Goal: Task Accomplishment & Management: Manage account settings

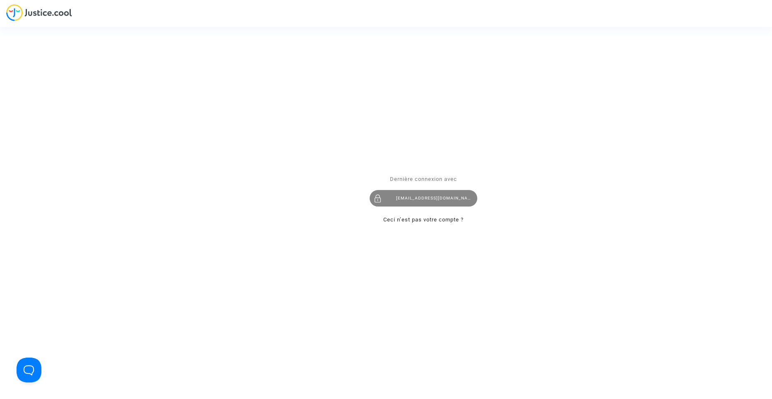
click at [451, 200] on div "[EMAIL_ADDRESS][DOMAIN_NAME]" at bounding box center [424, 199] width 108 height 17
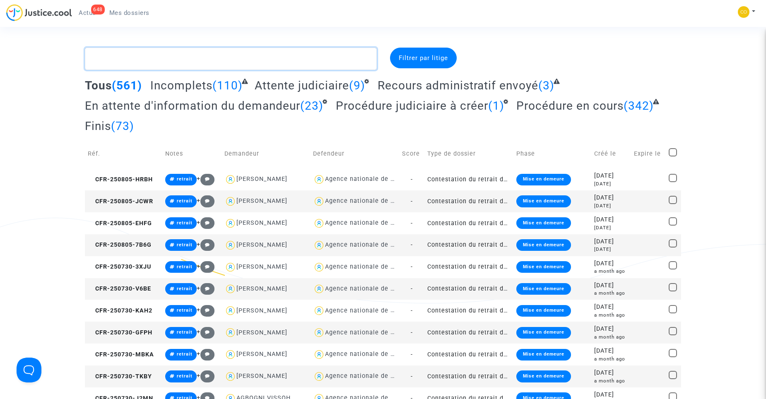
click at [200, 62] on textarea at bounding box center [231, 59] width 292 height 22
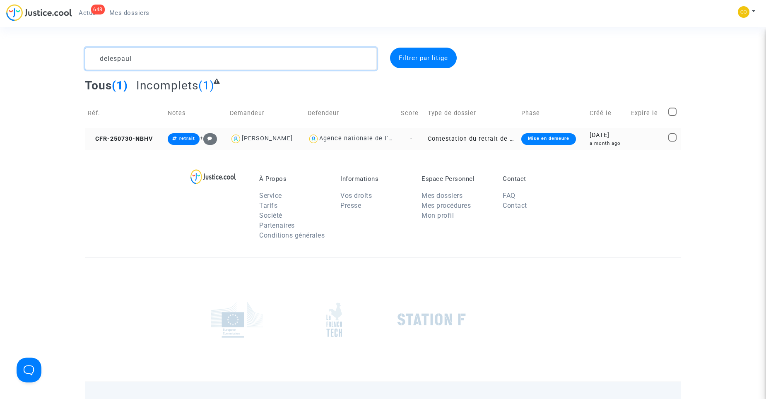
type textarea "delespaul"
click at [488, 138] on td "Contestation du retrait de MaPrimeRénov par l'ANAH (mandataire)" at bounding box center [472, 139] width 94 height 22
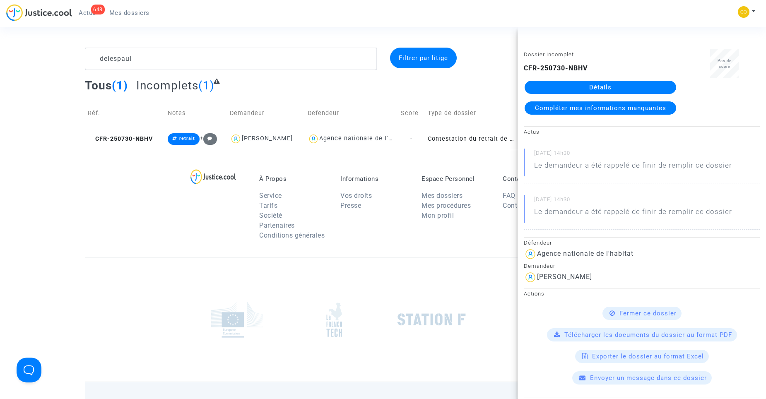
click at [557, 82] on link "Détails" at bounding box center [601, 87] width 152 height 13
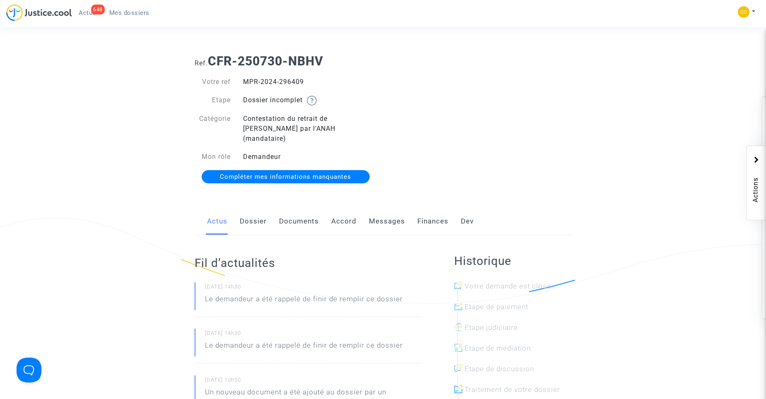
click at [297, 224] on link "Documents" at bounding box center [299, 221] width 40 height 27
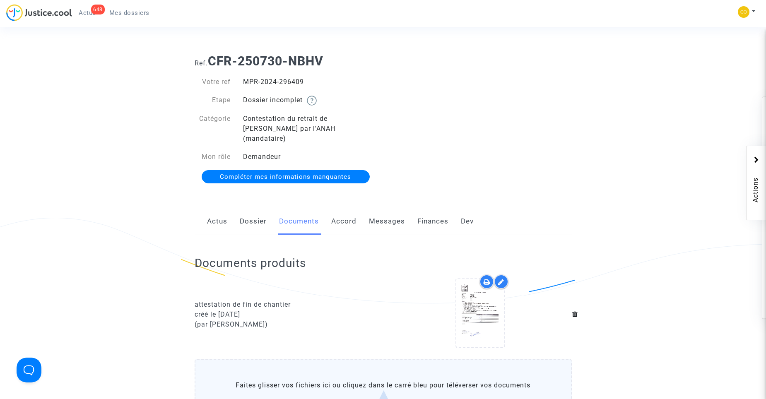
click at [109, 14] on span "Mes dossiers" at bounding box center [129, 12] width 40 height 7
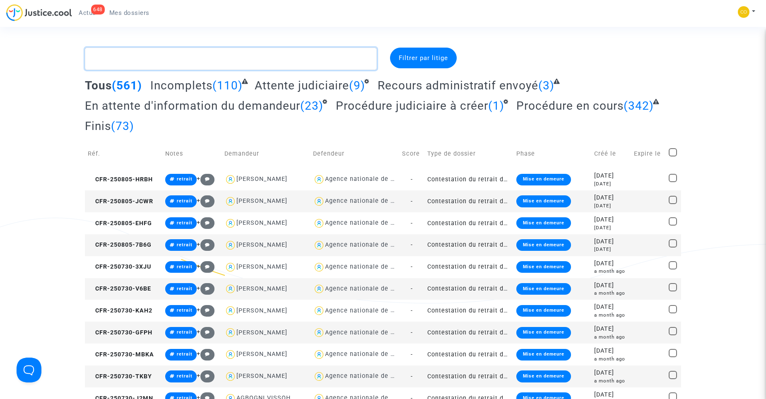
click at [104, 59] on textarea at bounding box center [231, 59] width 292 height 22
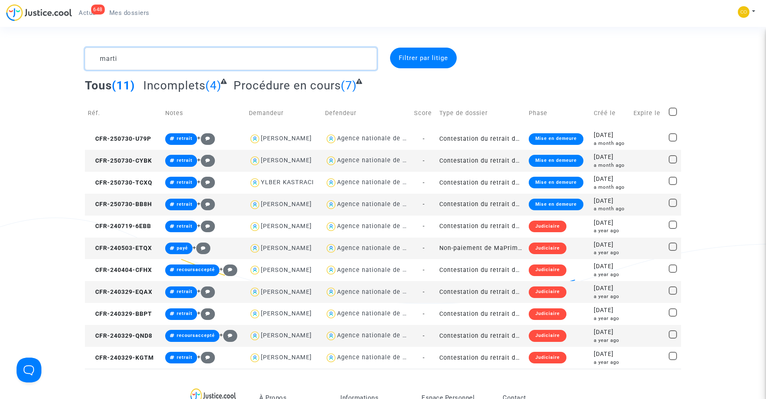
type textarea "marti"
click at [515, 158] on td "Contestation du retrait de MaPrimeRénov par l'ANAH (mandataire)" at bounding box center [481, 161] width 89 height 22
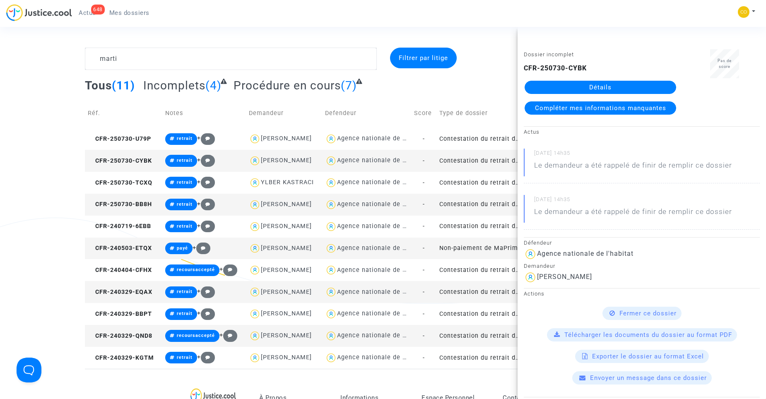
click at [567, 90] on link "Détails" at bounding box center [601, 87] width 152 height 13
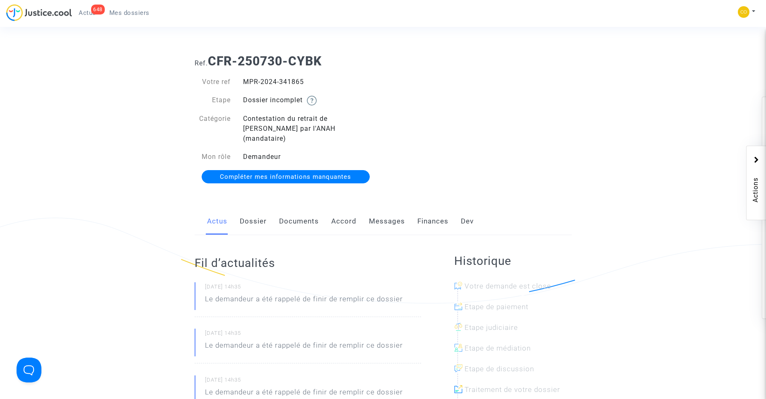
click at [294, 211] on link "Documents" at bounding box center [299, 221] width 40 height 27
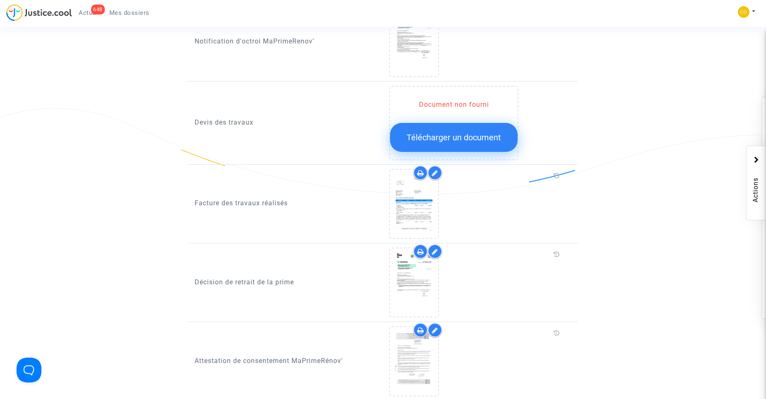
scroll to position [456, 0]
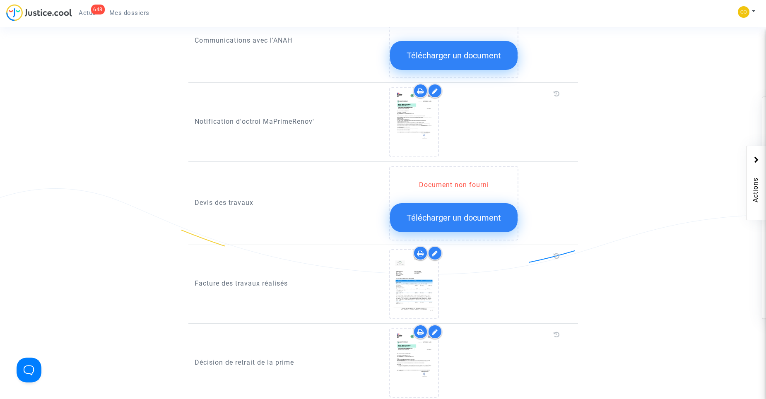
click at [142, 18] on link "Mes dossiers" at bounding box center [129, 13] width 53 height 12
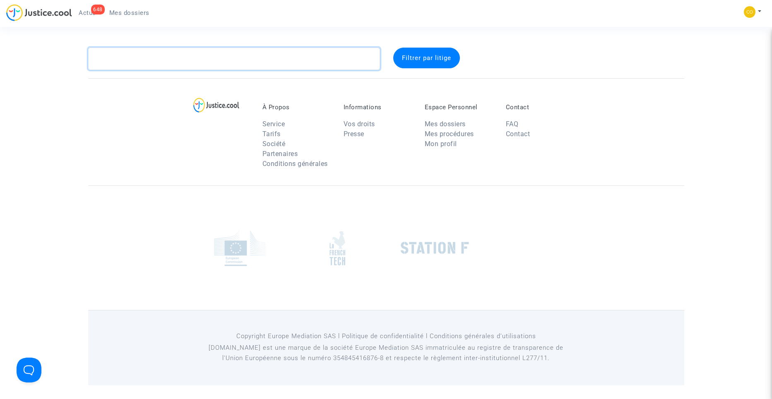
click at [189, 58] on textarea at bounding box center [234, 59] width 292 height 22
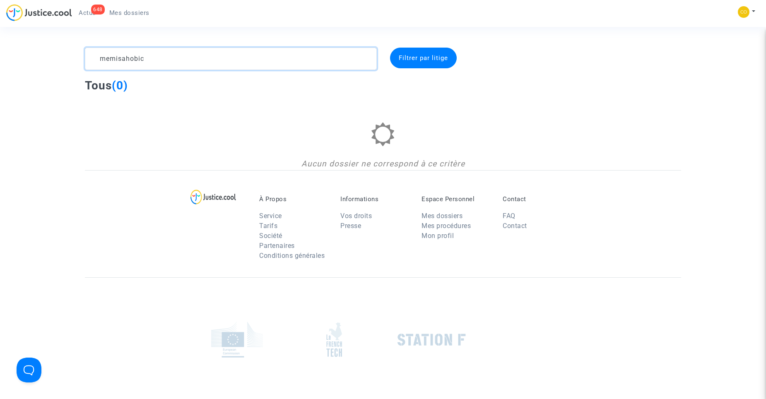
click at [188, 54] on textarea at bounding box center [231, 59] width 292 height 22
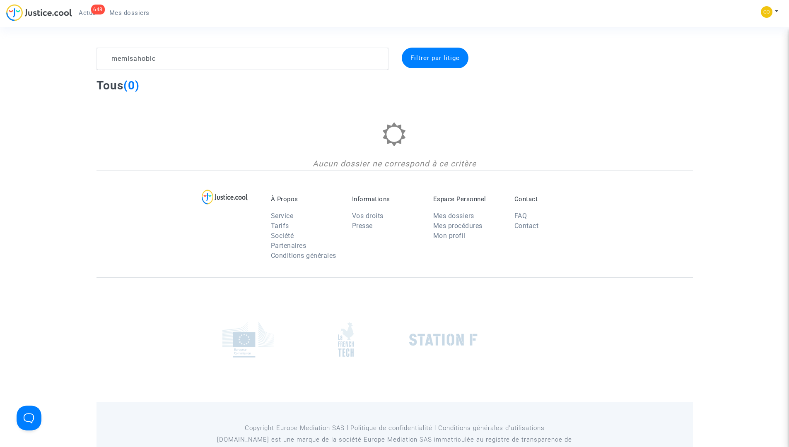
drag, startPoint x: 316, startPoint y: 0, endPoint x: 317, endPoint y: 26, distance: 26.1
click at [317, 26] on nav "648 Actus Mes dossiers Mon profil Paramètres Déconnexion" at bounding box center [394, 13] width 789 height 27
click at [195, 59] on textarea at bounding box center [243, 59] width 292 height 22
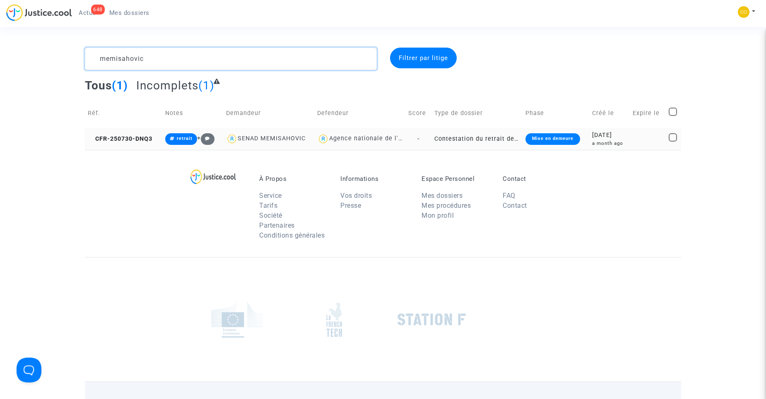
type textarea "memisahovic"
click at [490, 133] on td "Contestation du retrait de MaPrimeRénov par l'ANAH (mandataire)" at bounding box center [477, 139] width 91 height 22
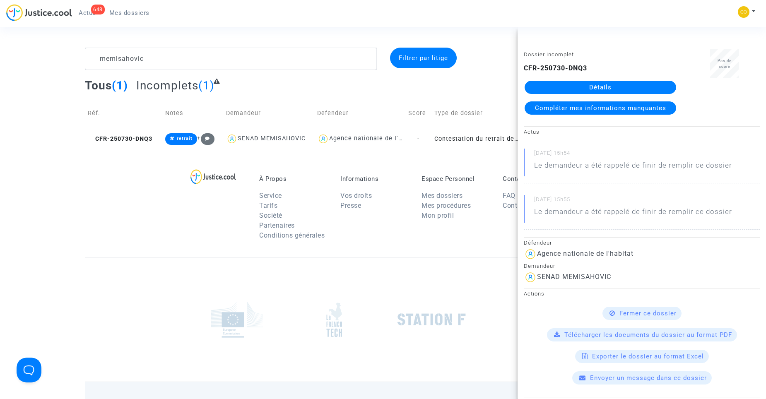
click at [582, 89] on link "Détails" at bounding box center [601, 87] width 152 height 13
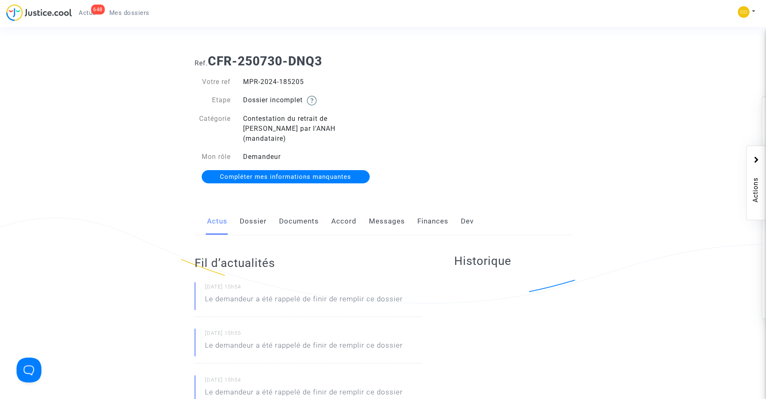
click at [291, 208] on link "Documents" at bounding box center [299, 221] width 40 height 27
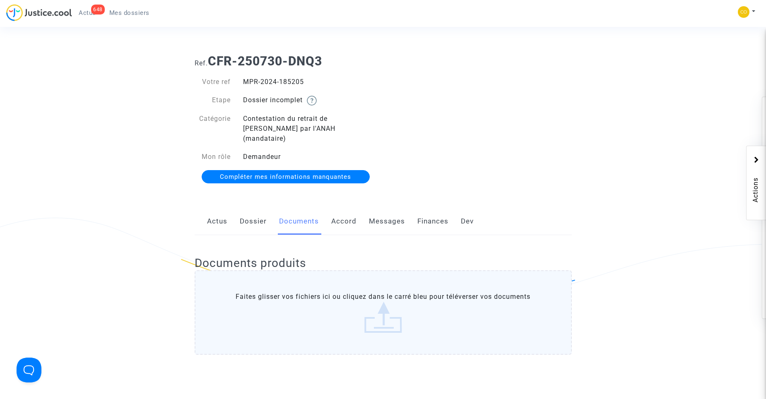
click at [145, 17] on link "Mes dossiers" at bounding box center [129, 13] width 53 height 12
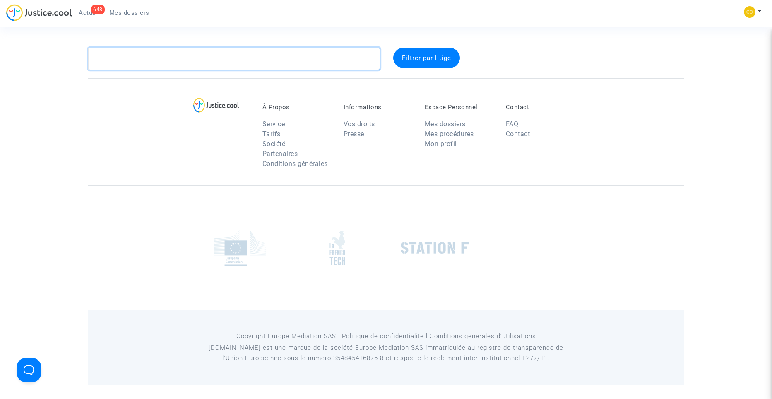
click at [277, 60] on textarea at bounding box center [234, 59] width 292 height 22
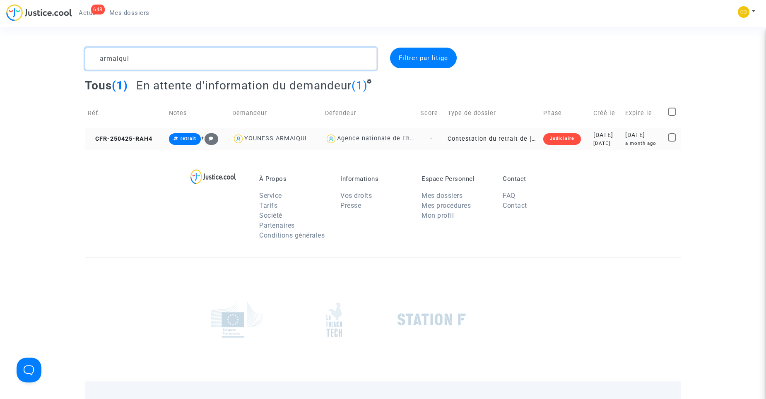
type textarea "armaiqui"
click at [519, 133] on td "Contestation du retrait de MaPrimeRénov par l'ANAH (mandataire)" at bounding box center [493, 139] width 96 height 22
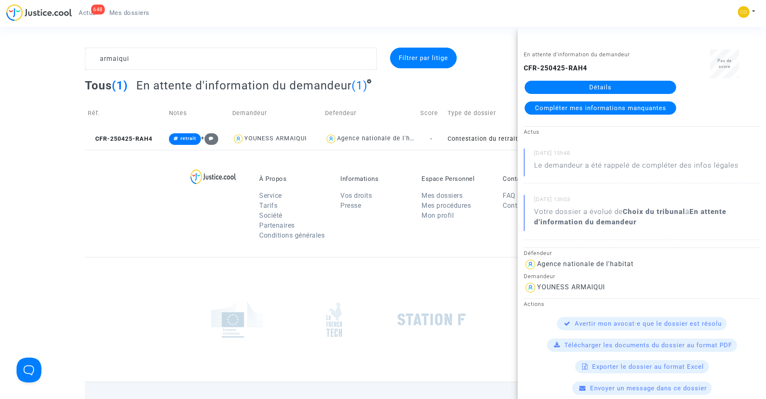
click at [573, 86] on link "Détails" at bounding box center [601, 87] width 152 height 13
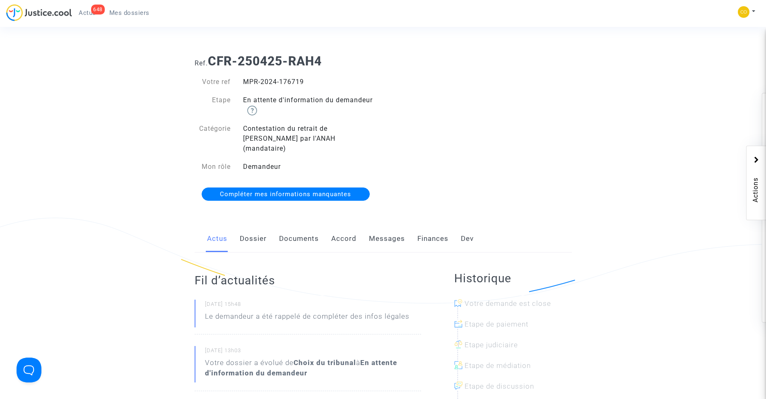
click at [283, 225] on link "Documents" at bounding box center [299, 238] width 40 height 27
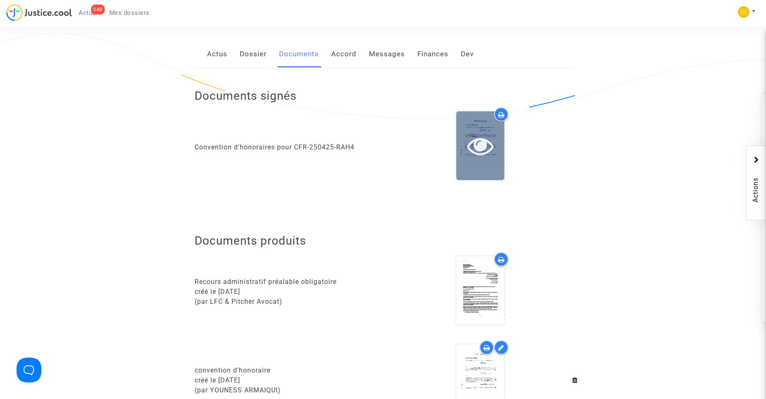
scroll to position [166, 0]
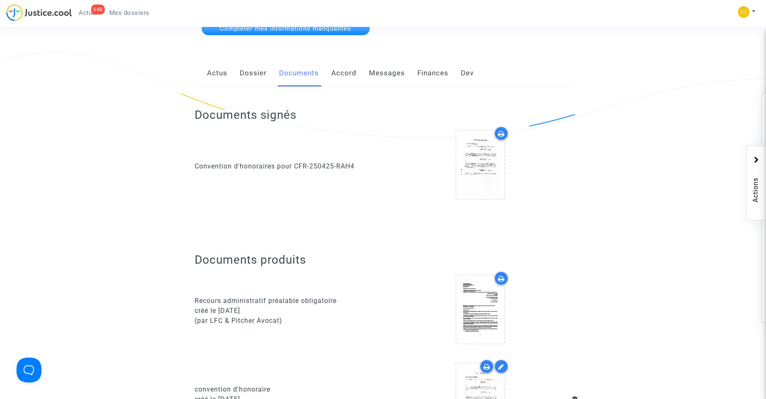
click at [143, 17] on link "Mes dossiers" at bounding box center [129, 13] width 53 height 12
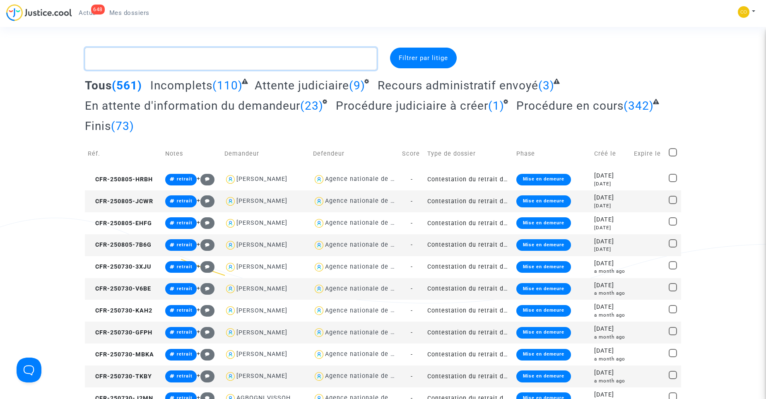
click at [178, 59] on textarea at bounding box center [231, 59] width 292 height 22
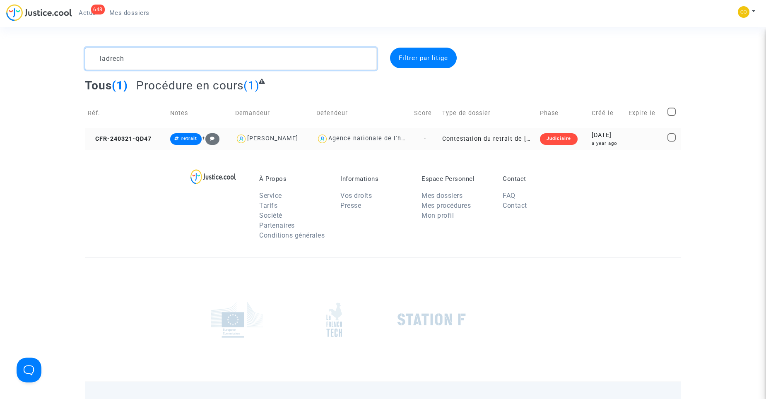
type textarea "ladrech"
click at [504, 145] on td "Contestation du retrait de MaPrimeRénov par l'ANAH (mandataire)" at bounding box center [488, 139] width 98 height 22
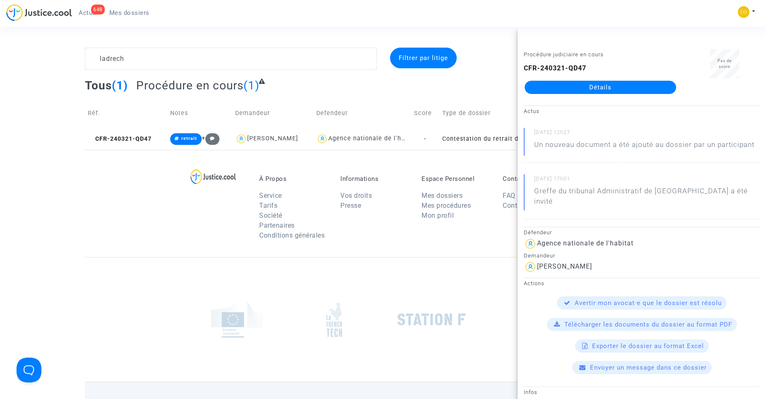
click at [606, 83] on link "Détails" at bounding box center [601, 87] width 152 height 13
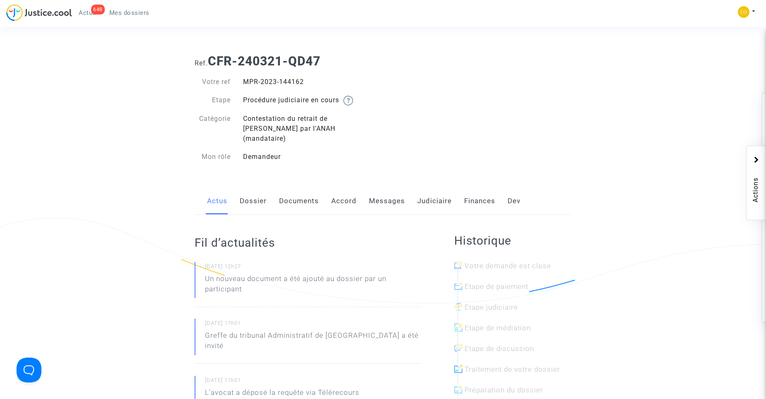
click at [296, 193] on link "Documents" at bounding box center [299, 201] width 40 height 27
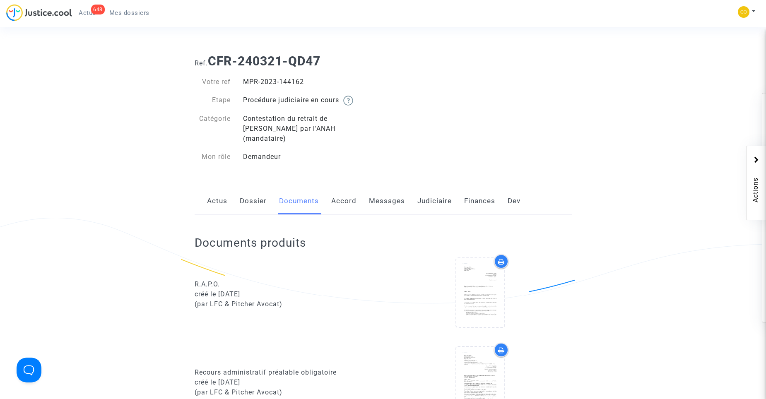
scroll to position [207, 0]
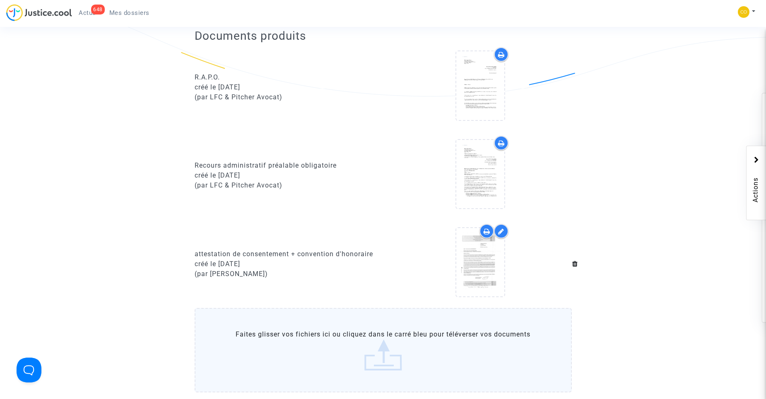
click at [149, 7] on link "Mes dossiers" at bounding box center [129, 13] width 53 height 12
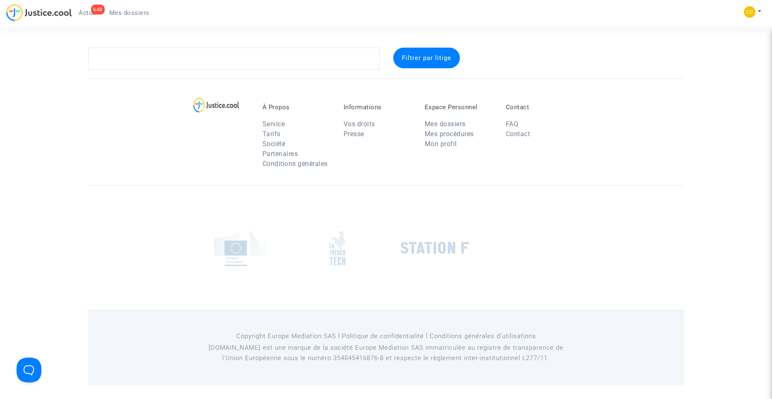
click at [149, 10] on link "Mes dossiers" at bounding box center [129, 13] width 53 height 12
click at [152, 55] on textarea at bounding box center [231, 59] width 292 height 22
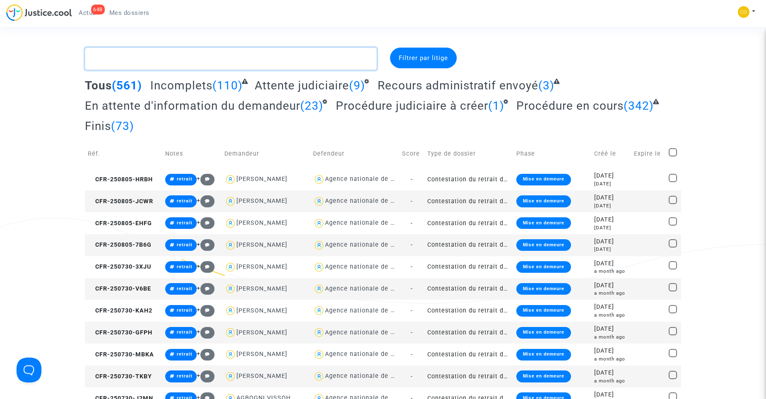
click at [150, 53] on textarea at bounding box center [231, 59] width 292 height 22
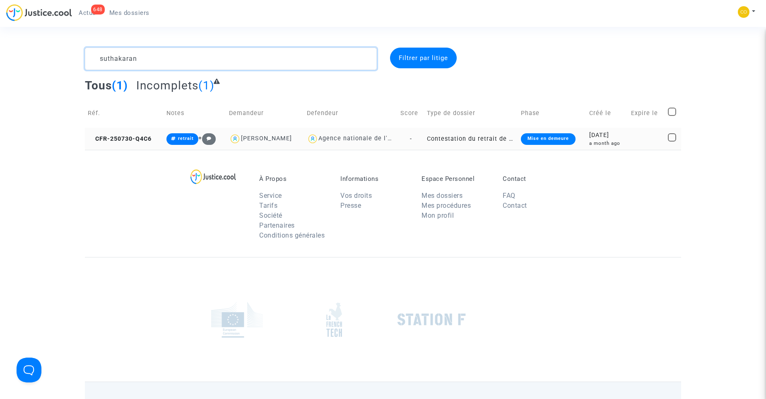
type textarea "suthakaran"
click at [478, 138] on td "Contestation du retrait de MaPrimeRénov par l'ANAH (mandataire)" at bounding box center [471, 139] width 94 height 22
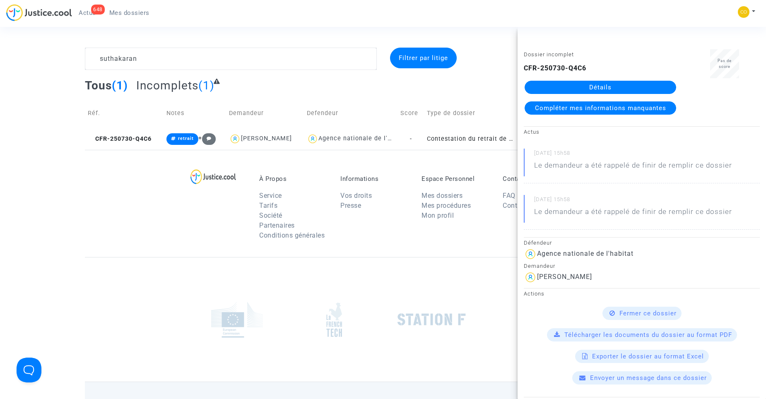
click at [608, 87] on link "Détails" at bounding box center [601, 87] width 152 height 13
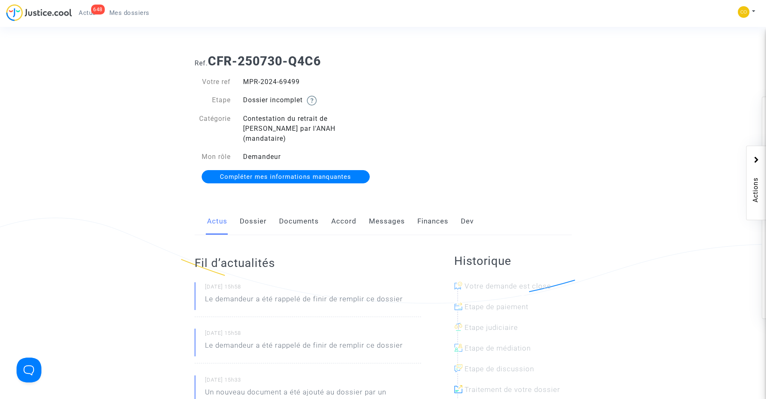
click at [303, 214] on link "Documents" at bounding box center [299, 221] width 40 height 27
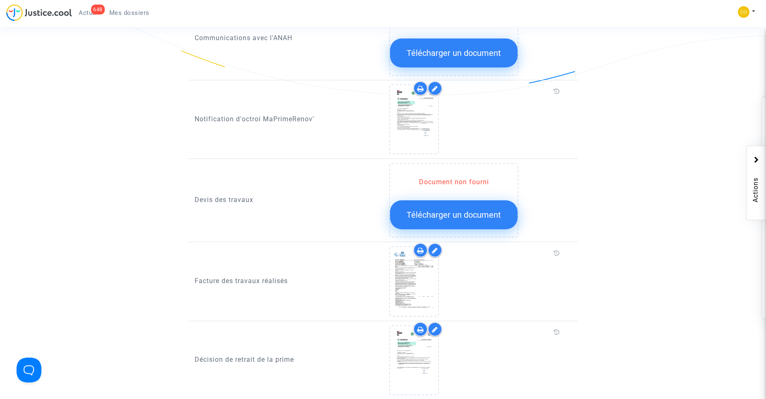
scroll to position [538, 0]
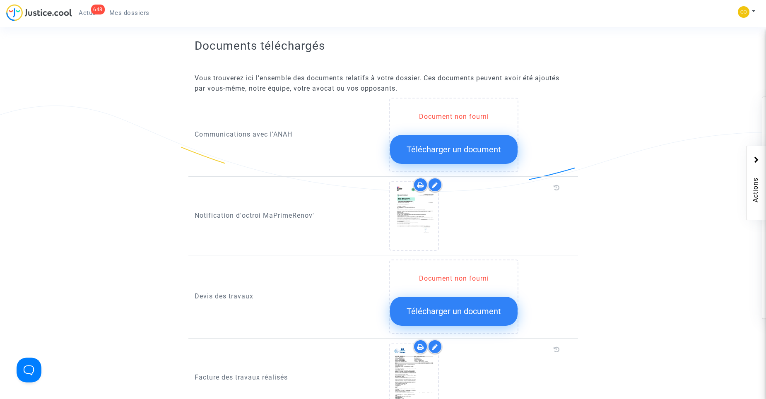
click at [139, 18] on link "Mes dossiers" at bounding box center [129, 13] width 53 height 12
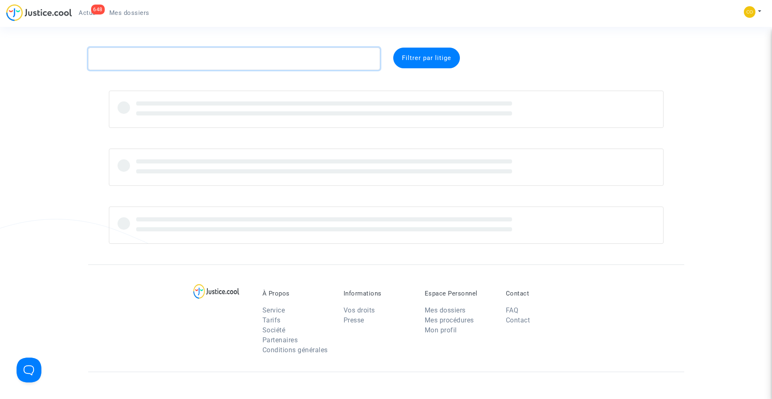
drag, startPoint x: 175, startPoint y: 67, endPoint x: 161, endPoint y: 72, distance: 15.1
click at [175, 66] on textarea at bounding box center [234, 59] width 292 height 22
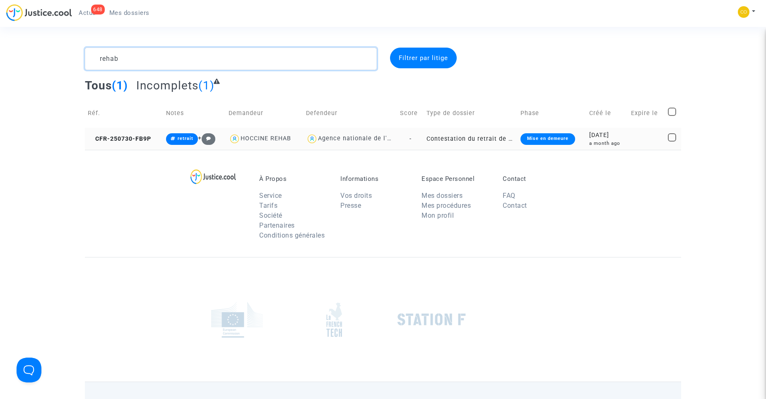
type textarea "rehab"
click at [506, 140] on td "Contestation du retrait de MaPrimeRénov par l'ANAH (mandataire)" at bounding box center [471, 139] width 94 height 22
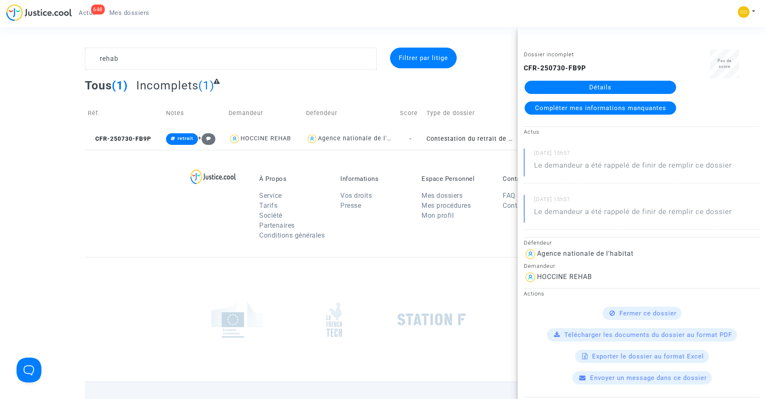
click at [611, 90] on link "Détails" at bounding box center [601, 87] width 152 height 13
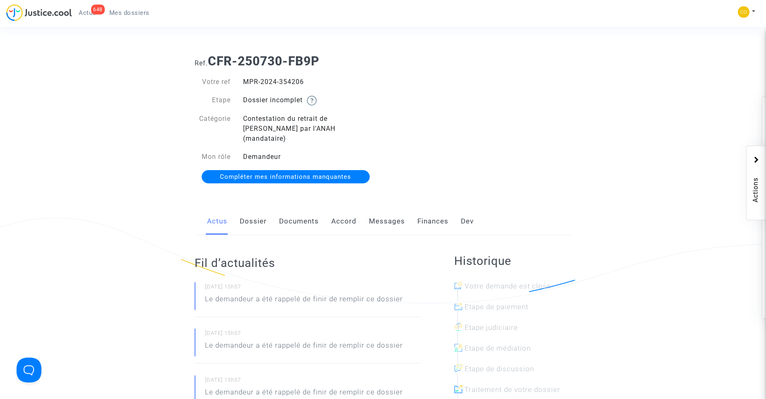
click at [304, 210] on link "Documents" at bounding box center [299, 221] width 40 height 27
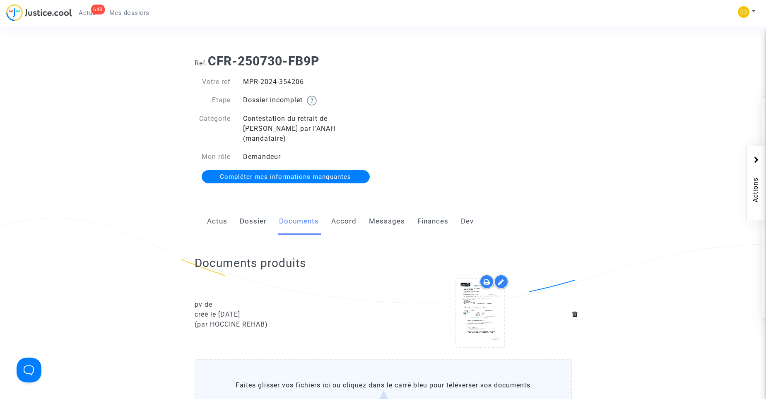
click at [128, 12] on span "Mes dossiers" at bounding box center [129, 12] width 40 height 7
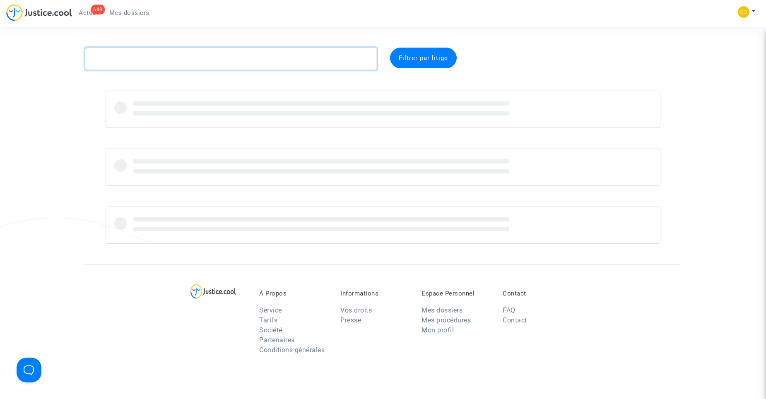
click at [212, 56] on textarea at bounding box center [231, 59] width 292 height 22
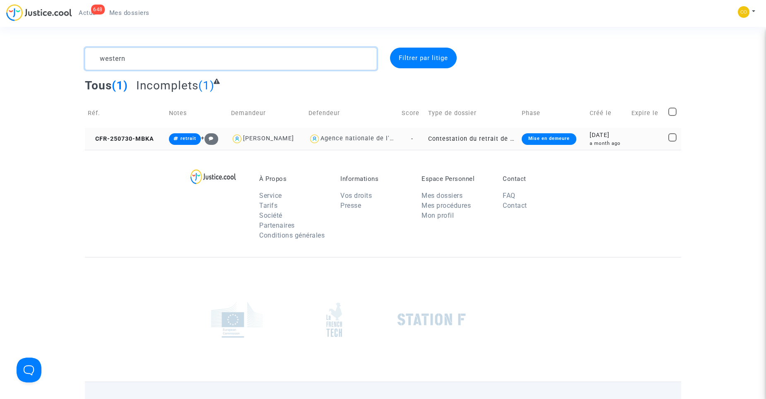
type textarea "western"
click at [533, 137] on div "Mise en demeure" at bounding box center [549, 139] width 55 height 12
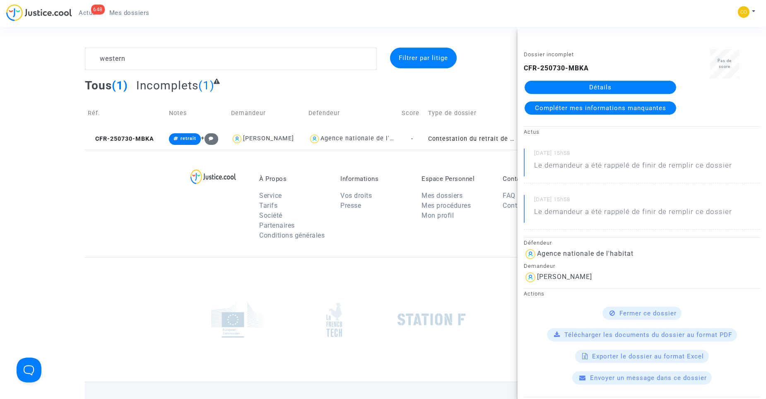
click at [614, 84] on link "Détails" at bounding box center [601, 87] width 152 height 13
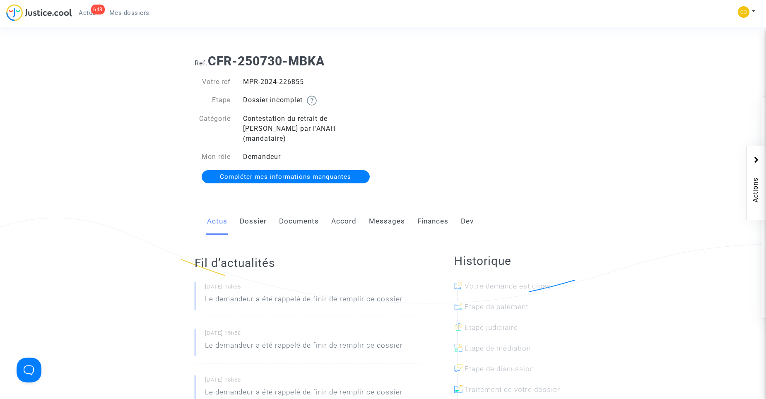
click at [295, 217] on link "Documents" at bounding box center [299, 221] width 40 height 27
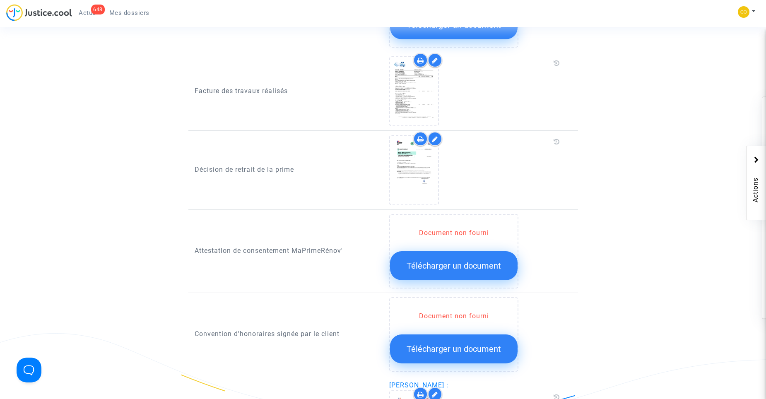
scroll to position [746, 0]
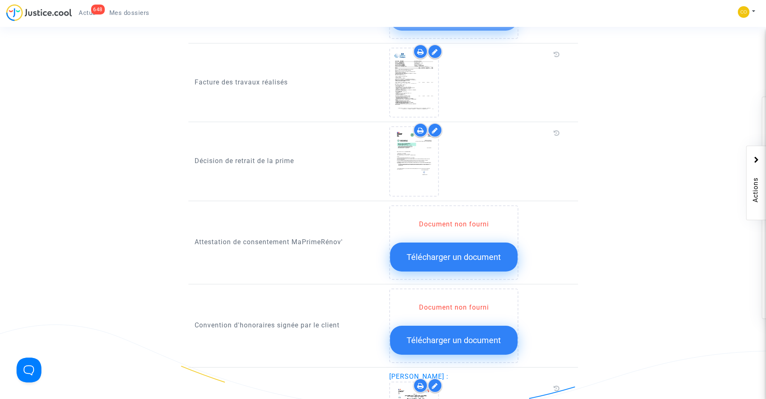
click at [133, 15] on span "Mes dossiers" at bounding box center [129, 12] width 40 height 7
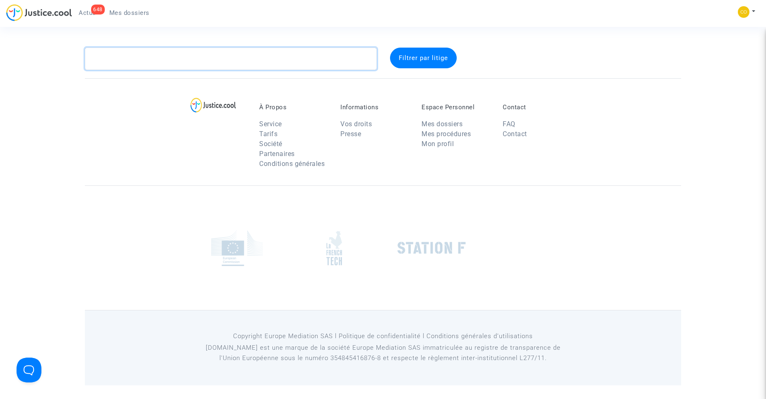
click at [152, 58] on textarea at bounding box center [231, 59] width 292 height 22
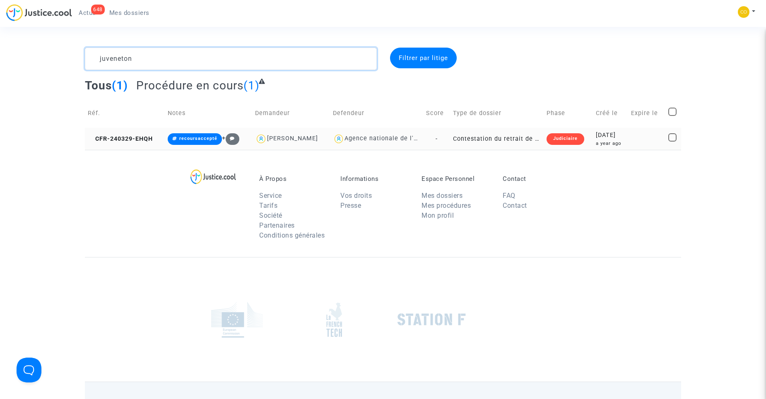
type textarea "juveneton"
click at [494, 143] on td "Contestation du retrait de MaPrimeRénov par l'ANAH (mandataire)" at bounding box center [497, 139] width 94 height 22
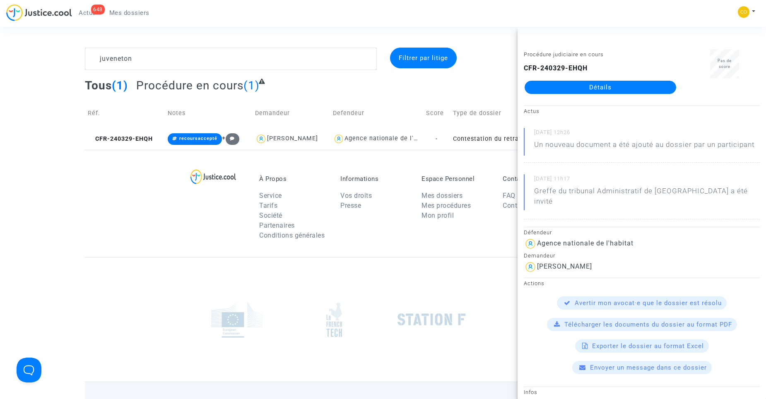
click at [590, 80] on div "CFR-240329-EHQH Détails" at bounding box center [600, 78] width 153 height 31
click at [587, 84] on link "Détails" at bounding box center [601, 87] width 152 height 13
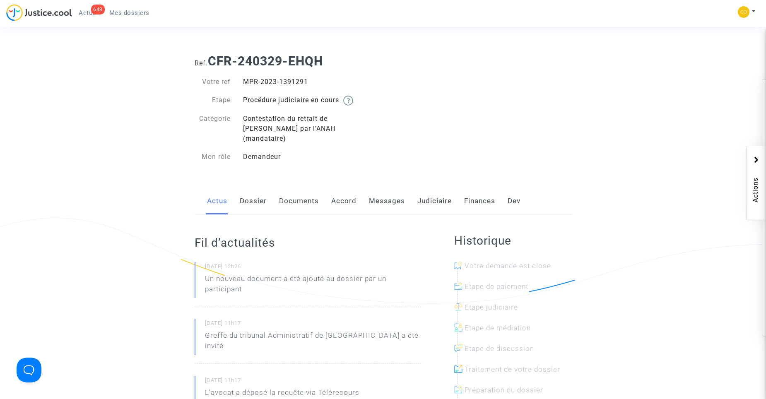
click at [294, 193] on link "Documents" at bounding box center [299, 201] width 40 height 27
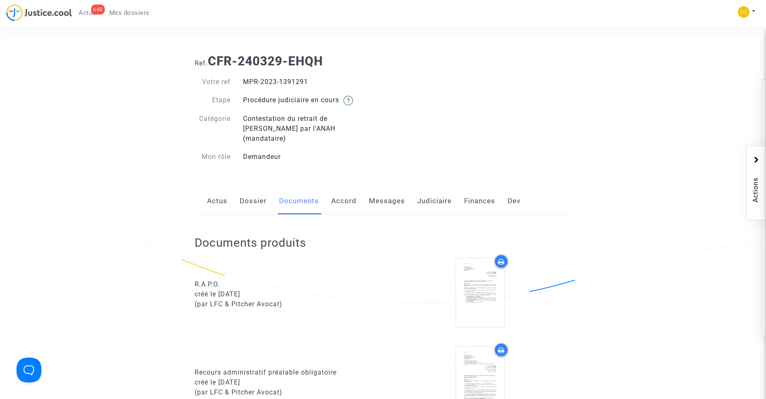
click at [133, 12] on span "Mes dossiers" at bounding box center [129, 12] width 40 height 7
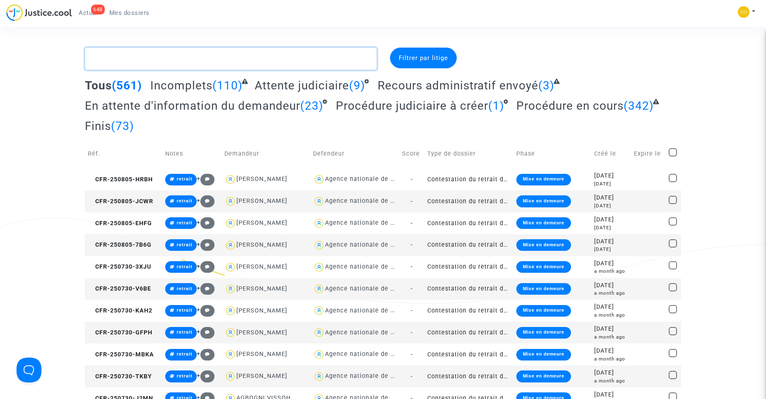
click at [216, 59] on textarea at bounding box center [231, 59] width 292 height 22
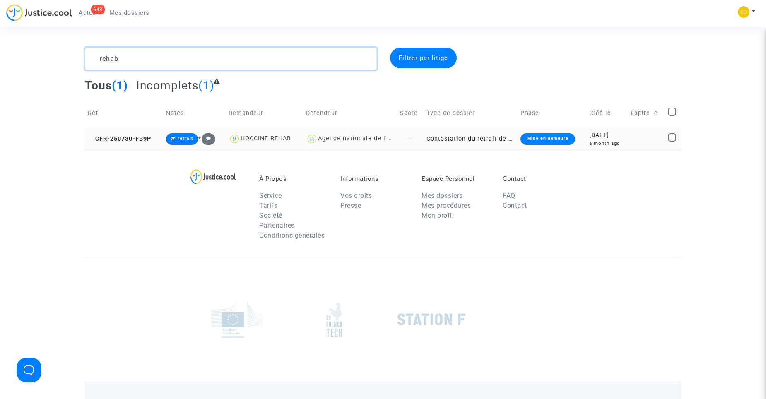
type textarea "rehab"
click at [494, 140] on td "Contestation du retrait de MaPrimeRénov par l'ANAH (mandataire)" at bounding box center [471, 139] width 94 height 22
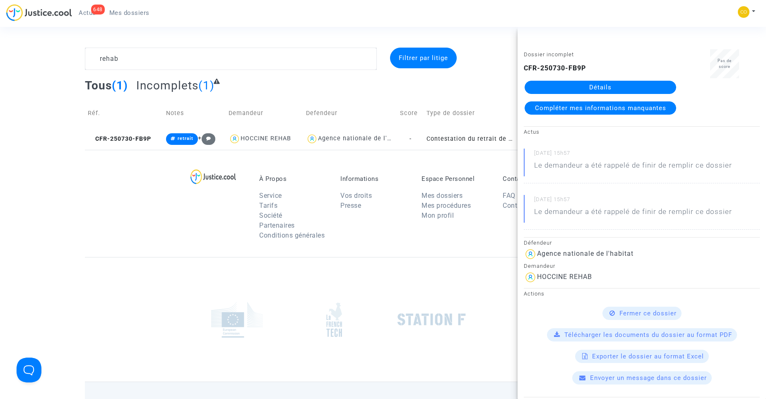
click at [576, 82] on link "Détails" at bounding box center [601, 87] width 152 height 13
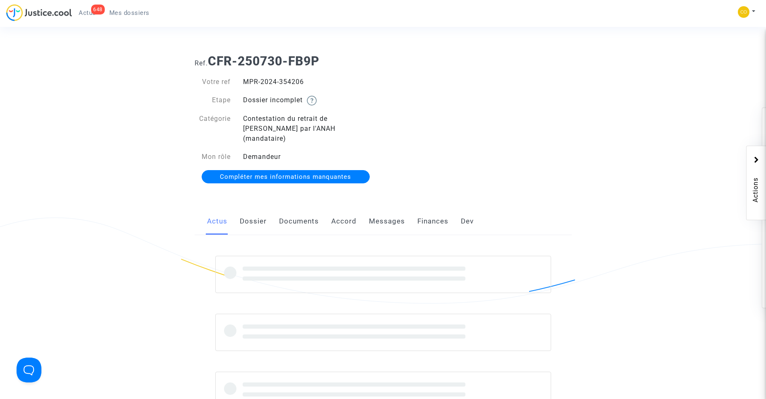
click at [315, 220] on link "Documents" at bounding box center [299, 221] width 40 height 27
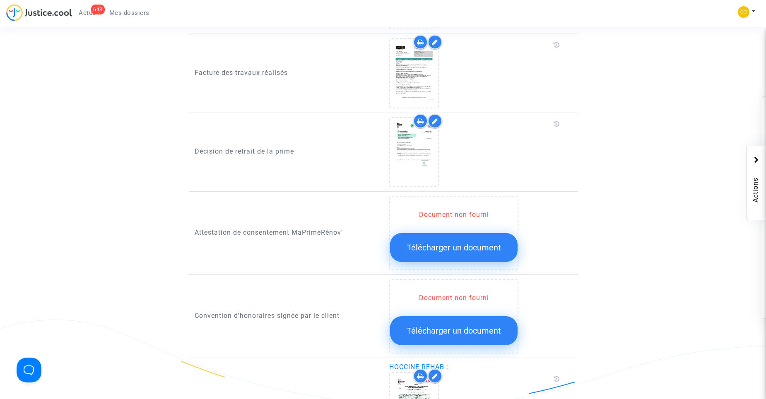
scroll to position [752, 0]
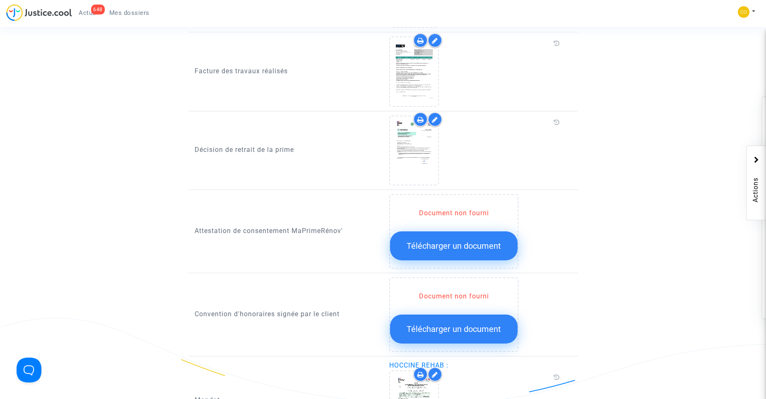
click at [466, 241] on span "Télécharger un document" at bounding box center [454, 246] width 94 height 10
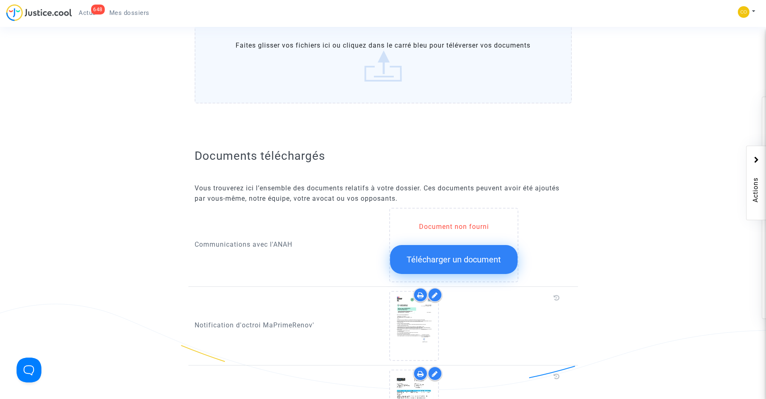
scroll to position [280, 0]
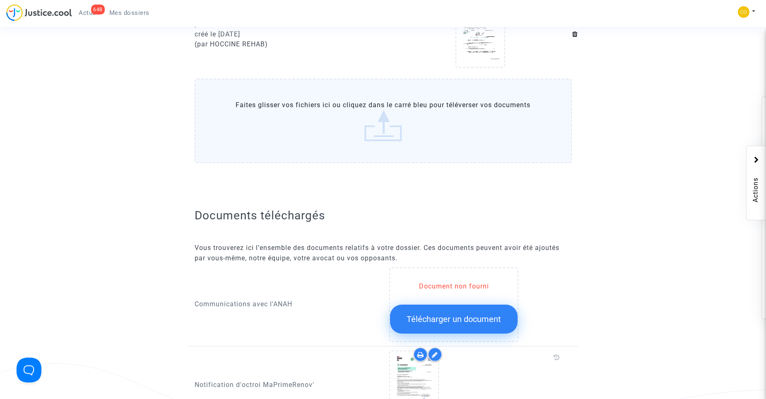
click at [485, 268] on div "Document non fourni Télécharger un document" at bounding box center [453, 305] width 129 height 75
drag, startPoint x: 765, startPoint y: 205, endPoint x: 485, endPoint y: 257, distance: 284.4
click at [485, 268] on div "Document non fourni Télécharger un document" at bounding box center [453, 305] width 129 height 75
drag, startPoint x: 485, startPoint y: 257, endPoint x: 486, endPoint y: 288, distance: 31.1
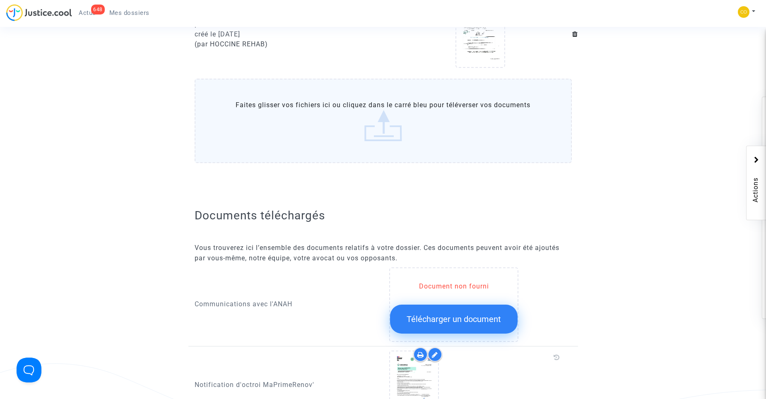
click at [486, 288] on div "Document non fourni Télécharger un document" at bounding box center [454, 308] width 128 height 52
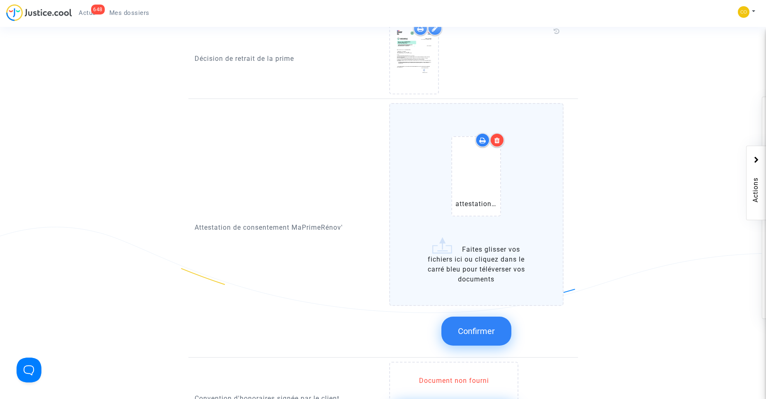
scroll to position [873, 0]
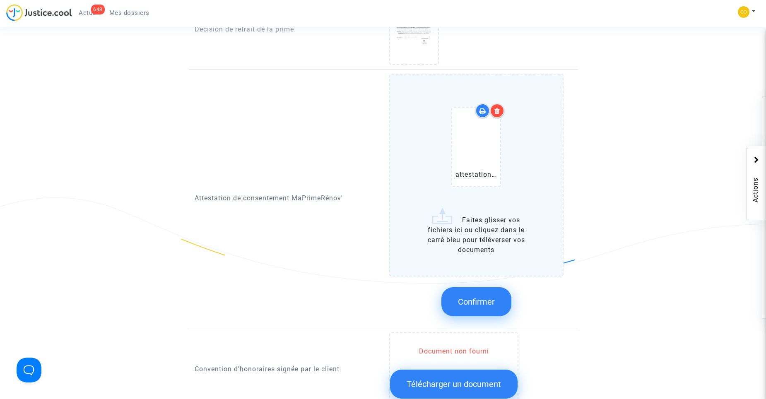
click at [486, 297] on span "Confirmer" at bounding box center [476, 302] width 37 height 10
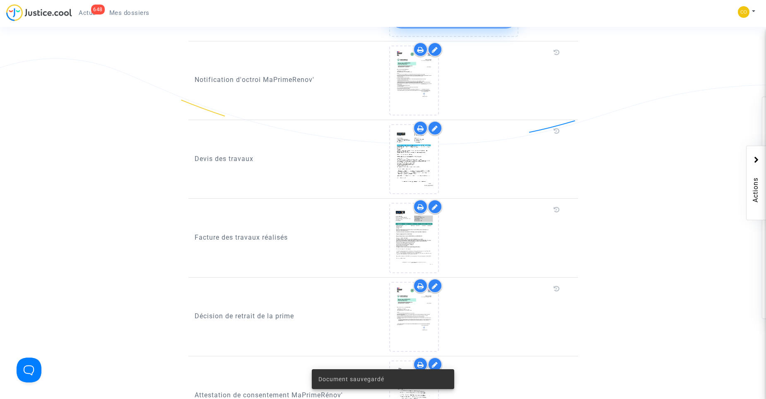
scroll to position [584, 0]
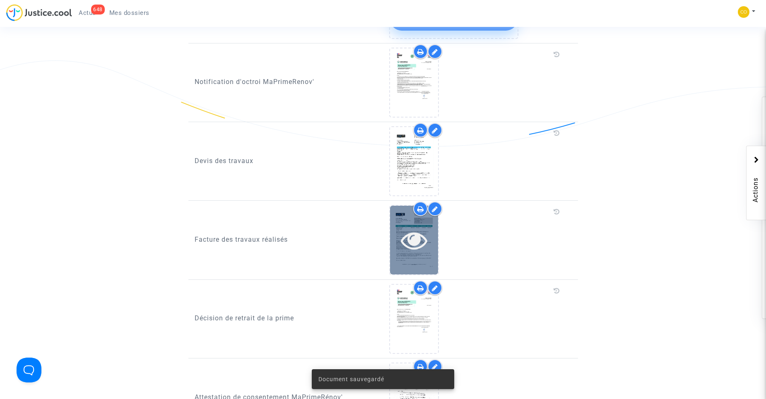
click at [426, 228] on icon at bounding box center [414, 240] width 27 height 27
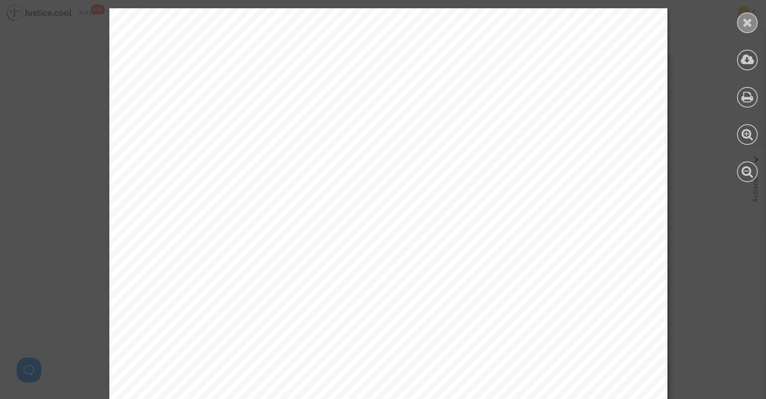
click at [742, 14] on div at bounding box center [747, 22] width 21 height 21
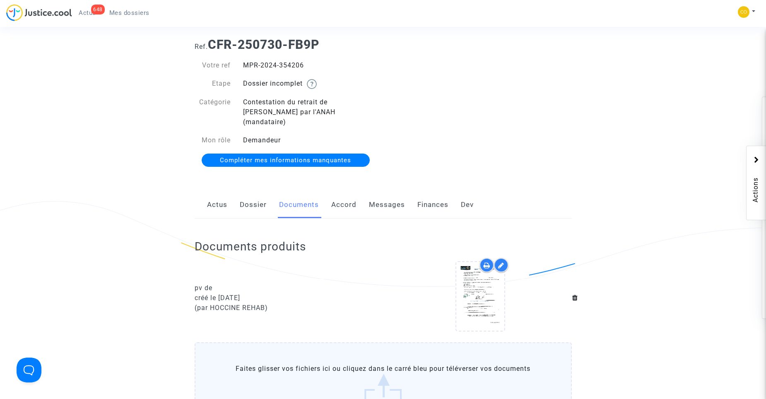
scroll to position [8, 0]
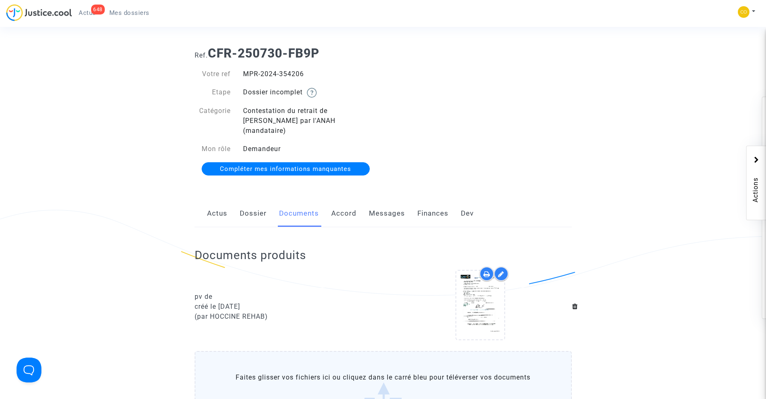
click at [131, 12] on span "Mes dossiers" at bounding box center [129, 12] width 40 height 7
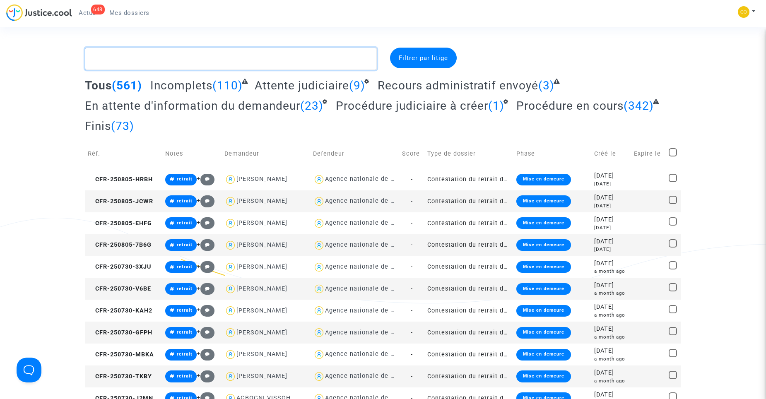
click at [120, 61] on textarea at bounding box center [231, 59] width 292 height 22
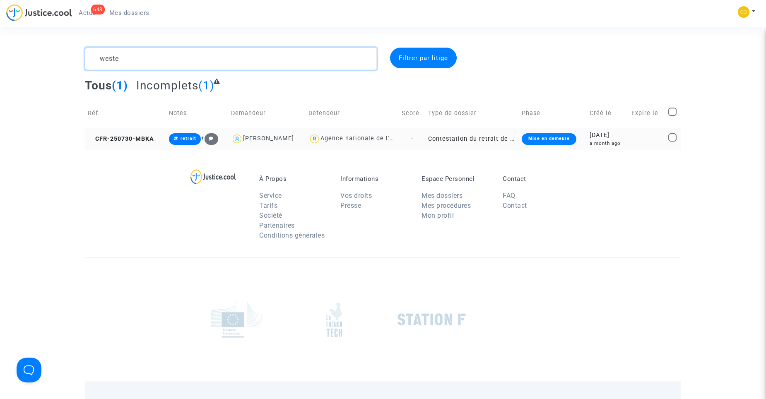
type textarea "weste"
click at [478, 147] on td "Contestation du retrait de MaPrimeRénov par l'ANAH (mandataire)" at bounding box center [471, 139] width 93 height 22
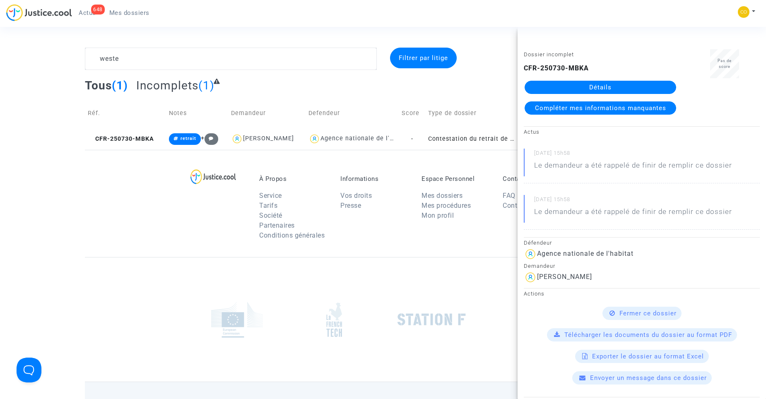
click at [592, 86] on link "Détails" at bounding box center [601, 87] width 152 height 13
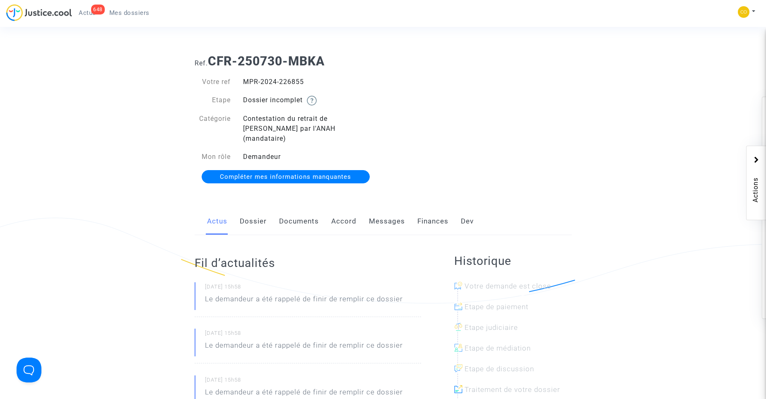
click at [307, 208] on link "Documents" at bounding box center [299, 221] width 40 height 27
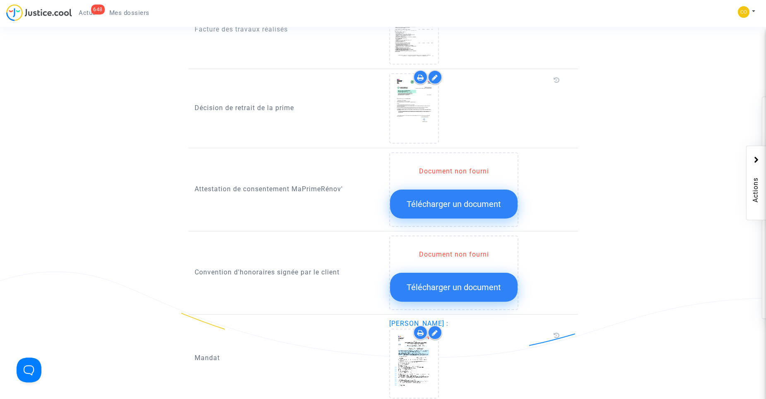
scroll to position [806, 0]
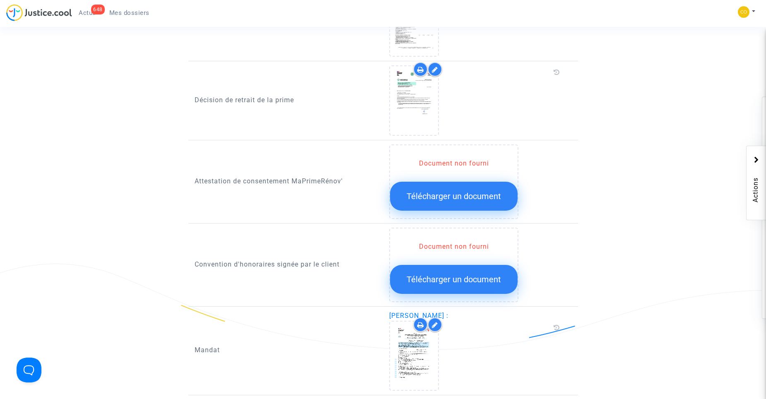
click at [497, 193] on button "Télécharger un document" at bounding box center [454, 196] width 128 height 29
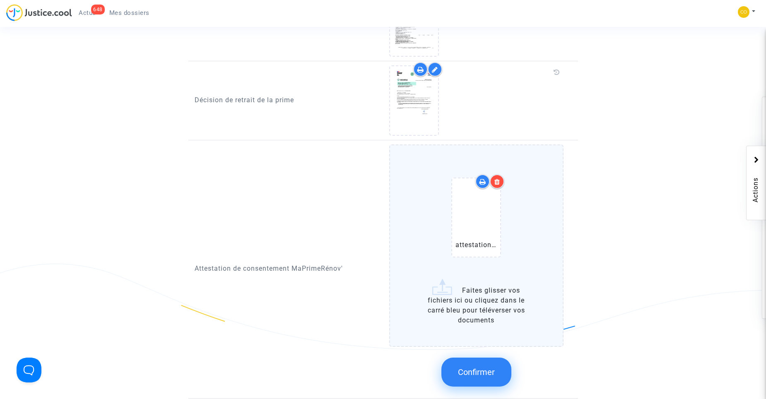
click at [489, 358] on button "Confirmer" at bounding box center [477, 372] width 70 height 29
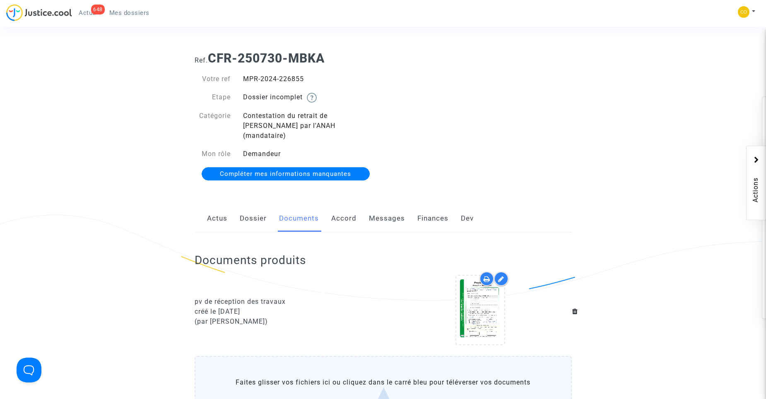
scroll to position [0, 0]
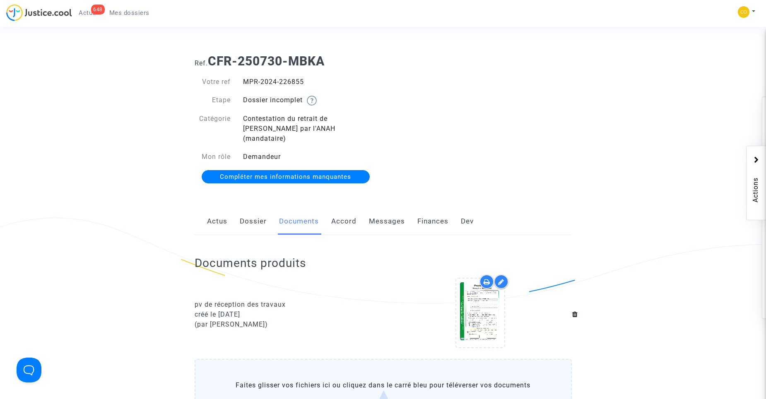
click at [135, 13] on span "Mes dossiers" at bounding box center [129, 12] width 40 height 7
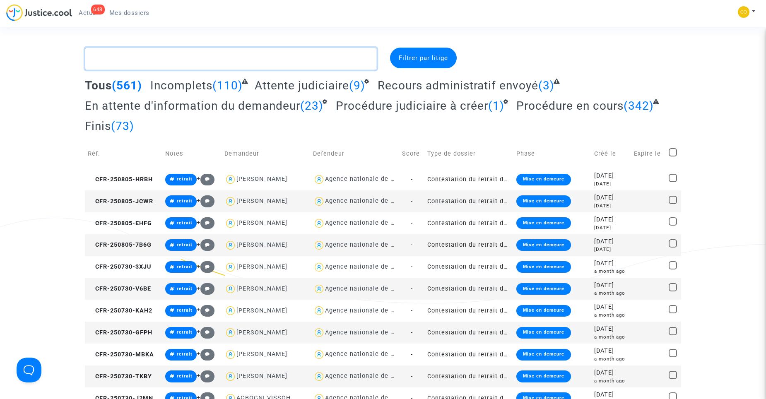
drag, startPoint x: 145, startPoint y: 53, endPoint x: 132, endPoint y: 60, distance: 14.4
click at [132, 60] on textarea at bounding box center [231, 59] width 292 height 22
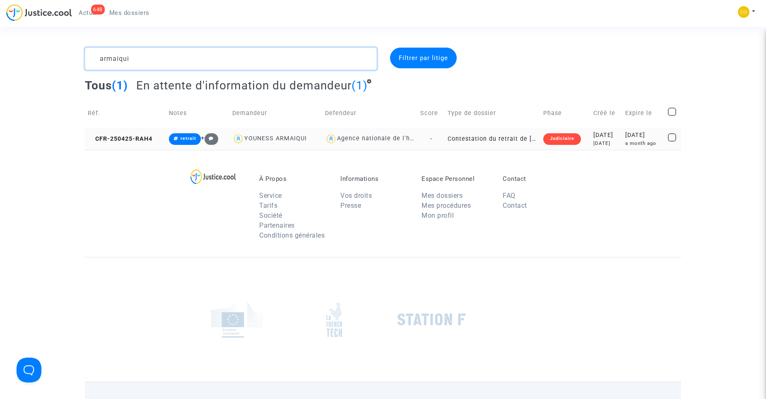
type textarea "armaiqui"
click at [497, 136] on td "Contestation du retrait de MaPrimeRénov par l'ANAH (mandataire)" at bounding box center [493, 139] width 96 height 22
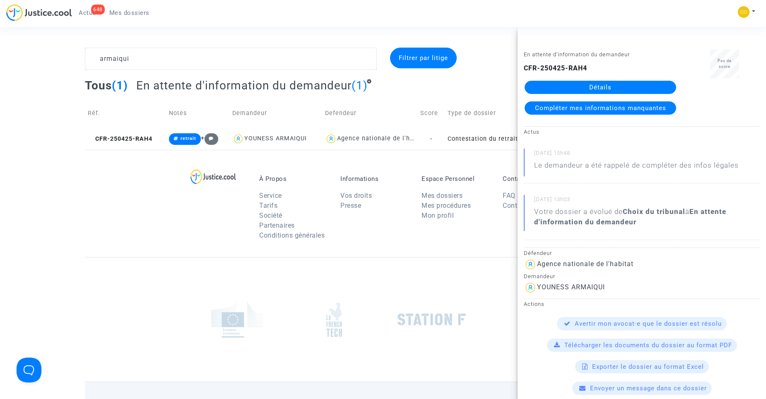
click at [541, 89] on link "Détails" at bounding box center [601, 87] width 152 height 13
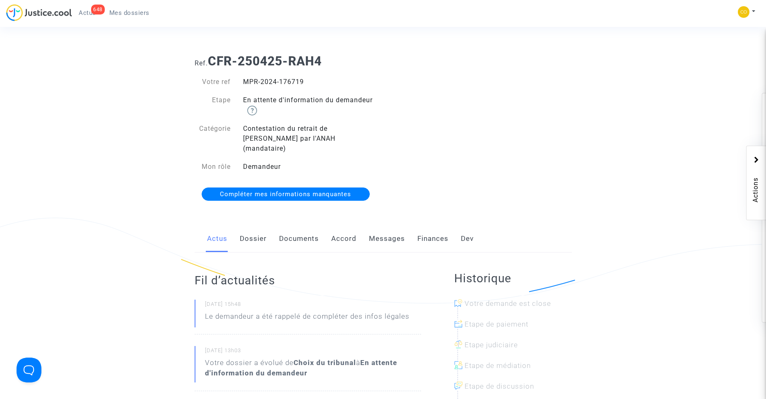
click at [284, 231] on link "Documents" at bounding box center [299, 238] width 40 height 27
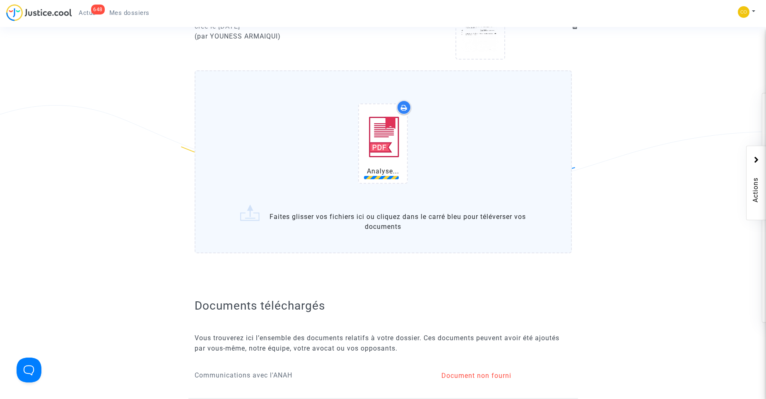
scroll to position [565, 0]
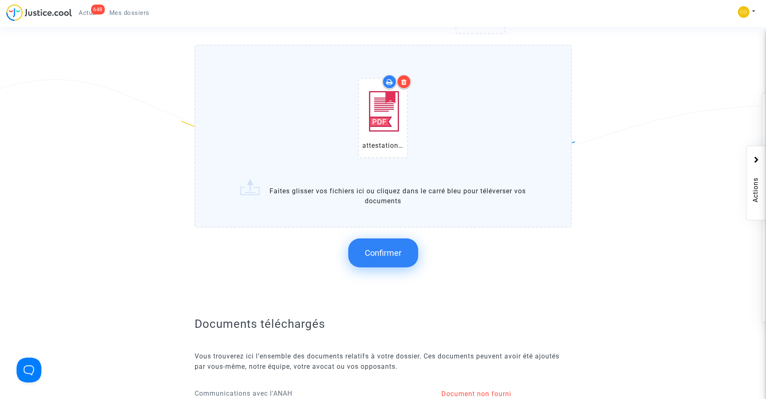
click at [408, 250] on button "Confirmer" at bounding box center [383, 253] width 70 height 29
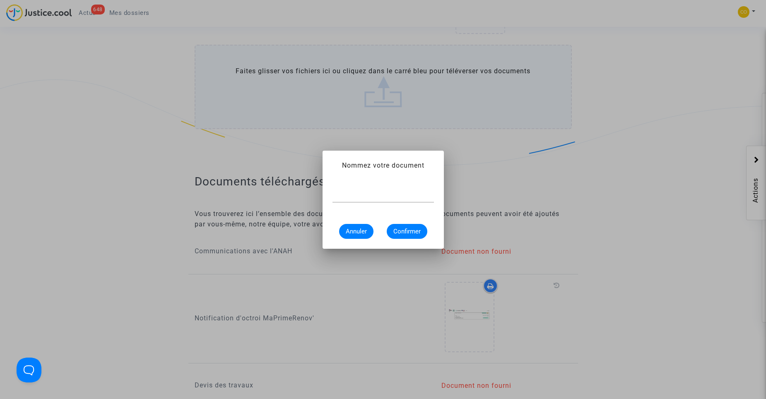
scroll to position [0, 0]
click at [403, 197] on input "text" at bounding box center [383, 195] width 101 height 7
type input "attestation de consentement"
click at [425, 229] on button "Confirmer" at bounding box center [407, 231] width 41 height 15
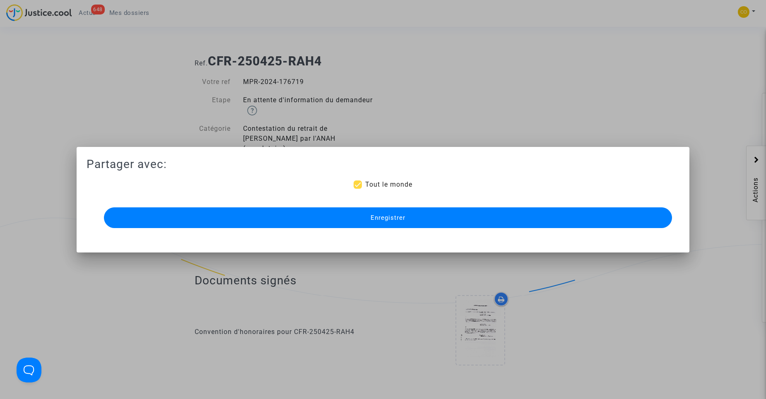
scroll to position [565, 0]
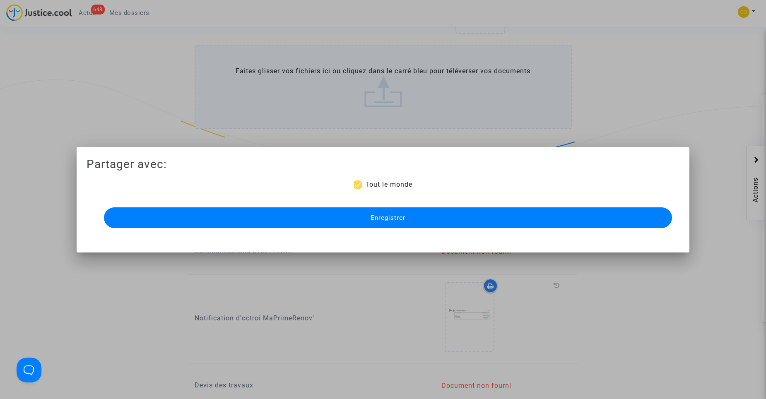
click at [424, 217] on button "Enregistrer" at bounding box center [388, 218] width 568 height 21
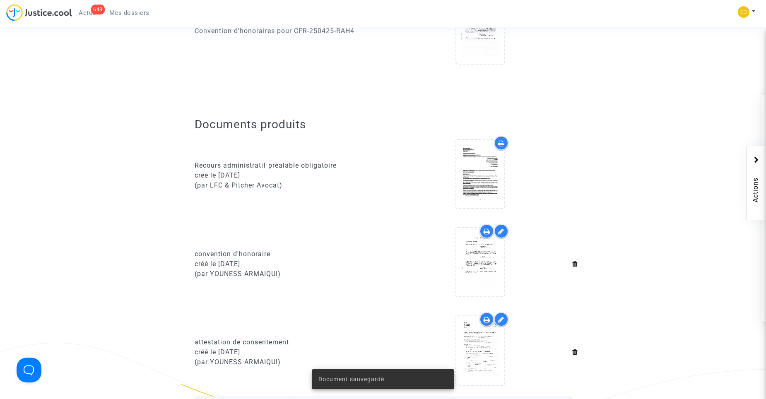
scroll to position [300, 0]
